Goal: Book appointment/travel/reservation

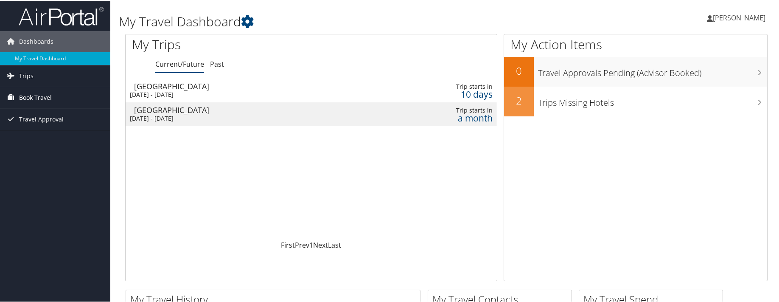
click at [33, 95] on span "Book Travel" at bounding box center [35, 96] width 33 height 21
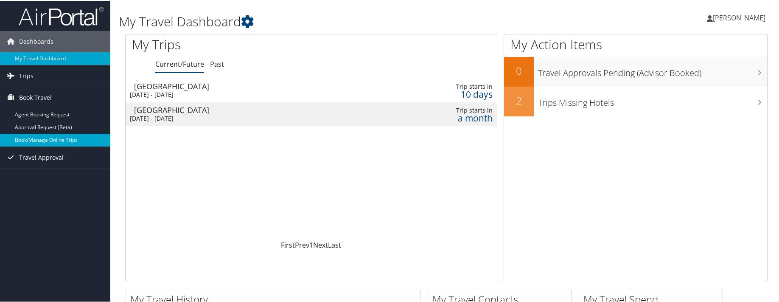
click at [36, 137] on link "Book/Manage Online Trips" at bounding box center [55, 139] width 110 height 13
